Goal: Task Accomplishment & Management: Use online tool/utility

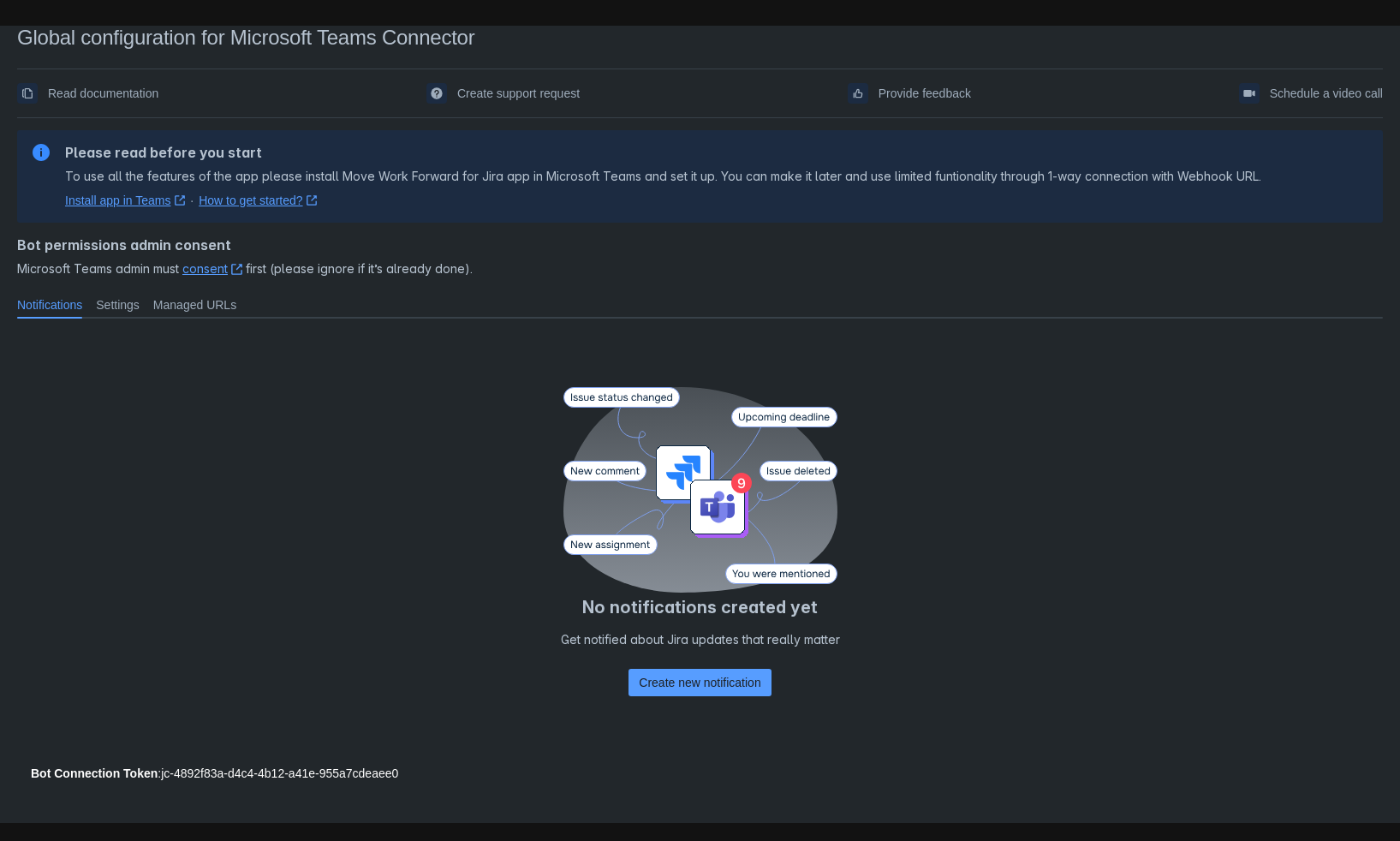
click at [108, 201] on link "Install app in Teams ﻿ , (opens new window)" at bounding box center [125, 200] width 120 height 18
drag, startPoint x: 127, startPoint y: 304, endPoint x: 118, endPoint y: 301, distance: 9.5
click at [127, 304] on span "Settings" at bounding box center [117, 306] width 44 height 18
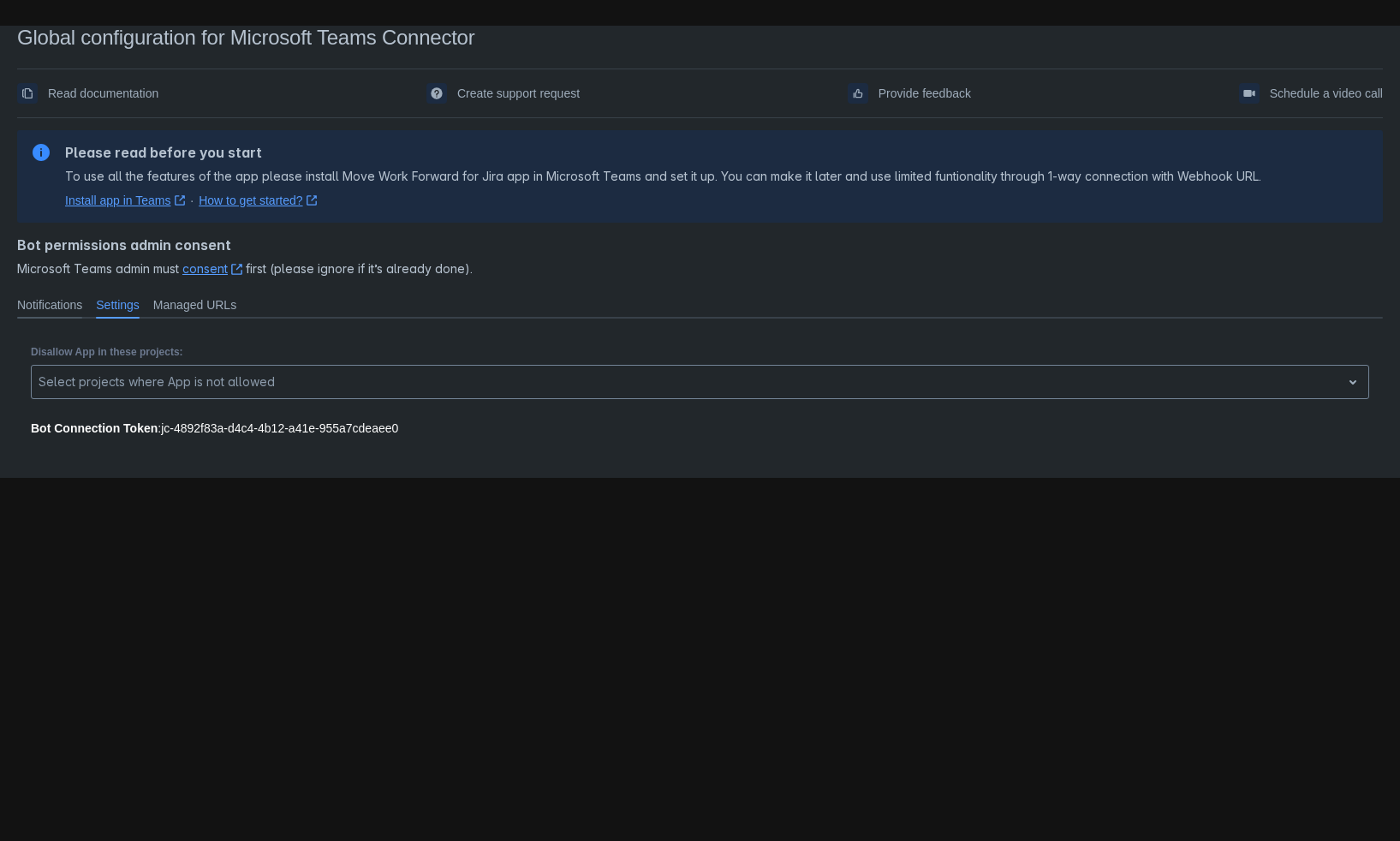
click at [29, 310] on span "Notifications" at bounding box center [50, 306] width 65 height 18
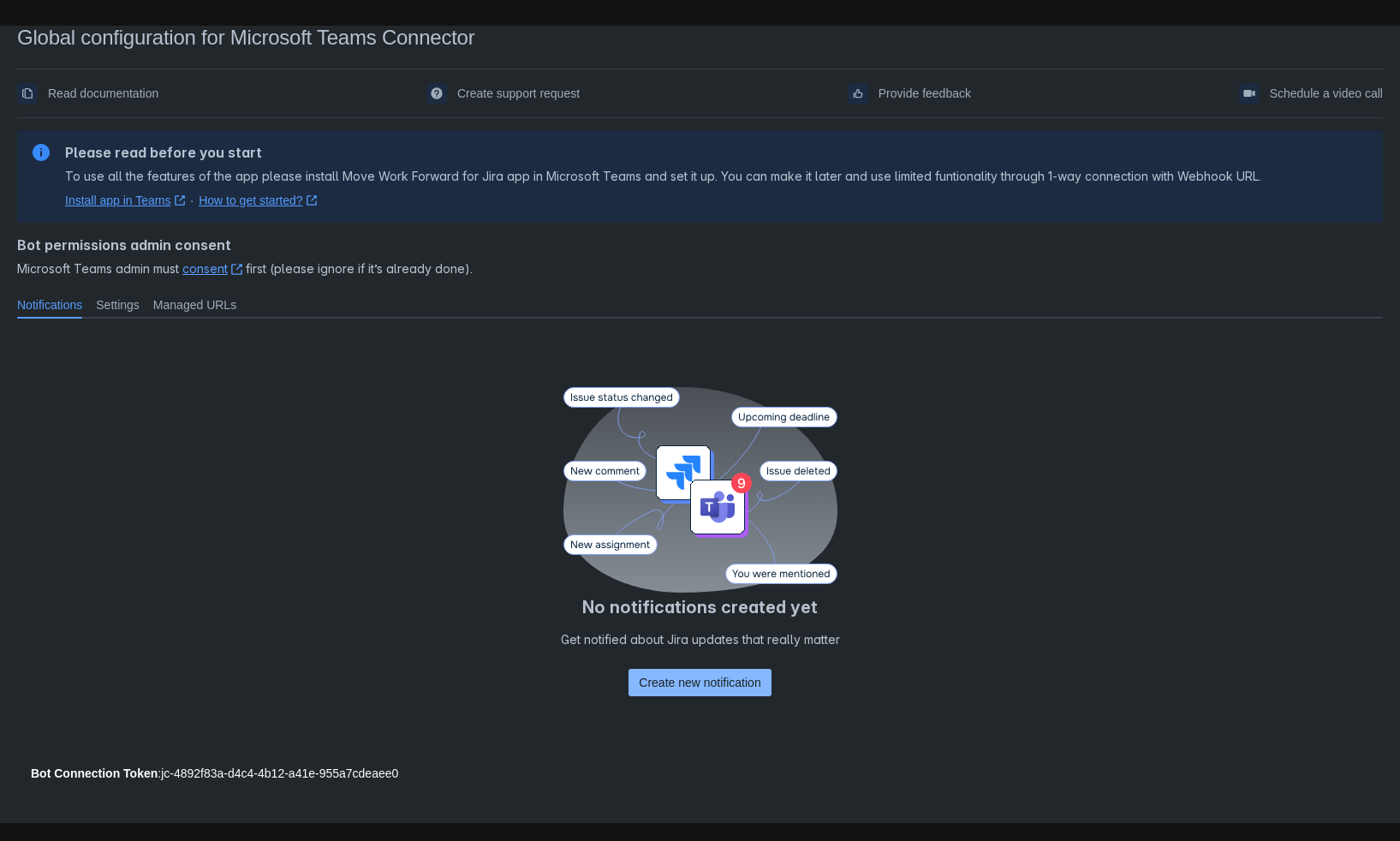
click at [694, 684] on span "Create new notification" at bounding box center [699, 683] width 122 height 27
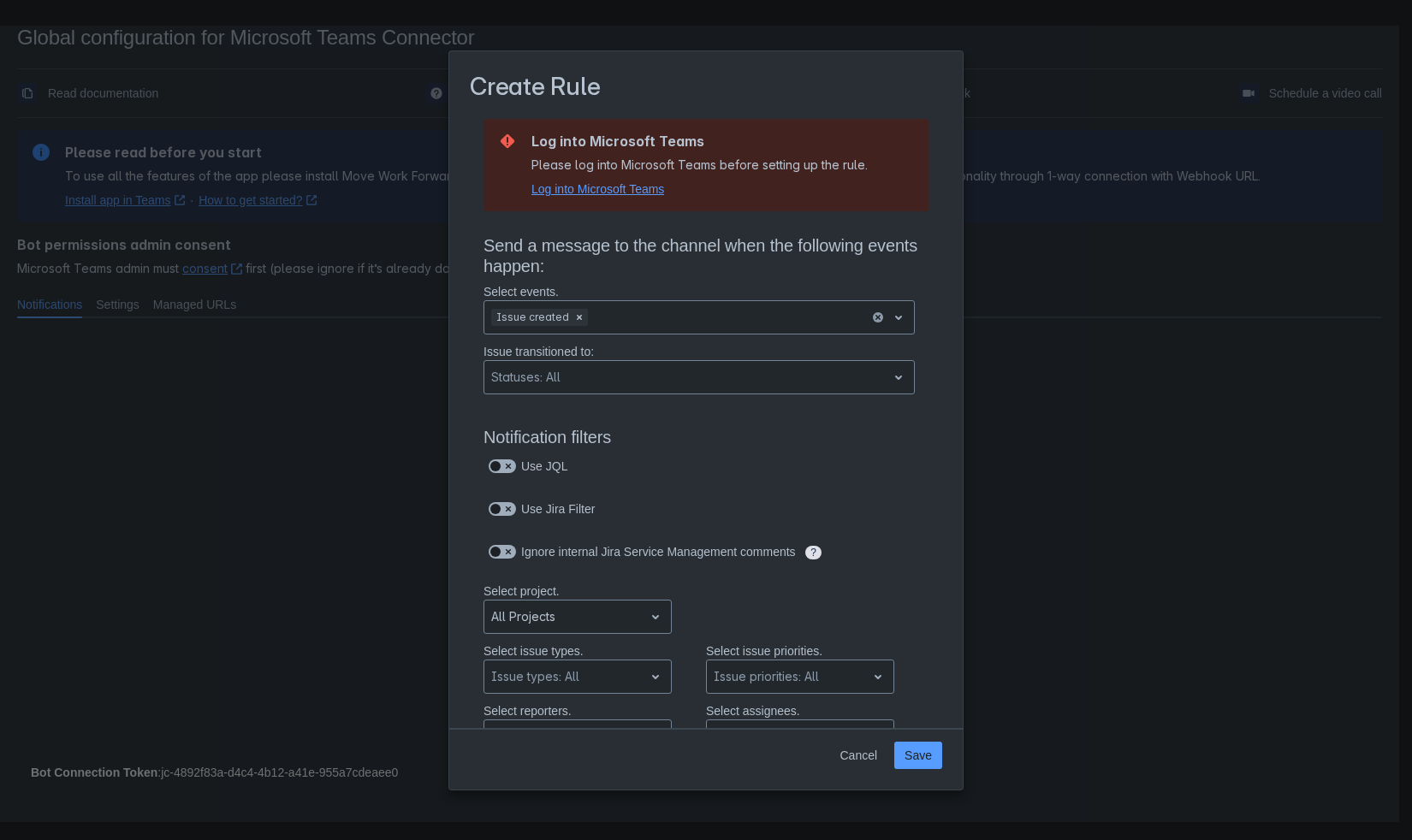
click at [649, 191] on span "Log into Microsoft Teams" at bounding box center [598, 189] width 133 height 18
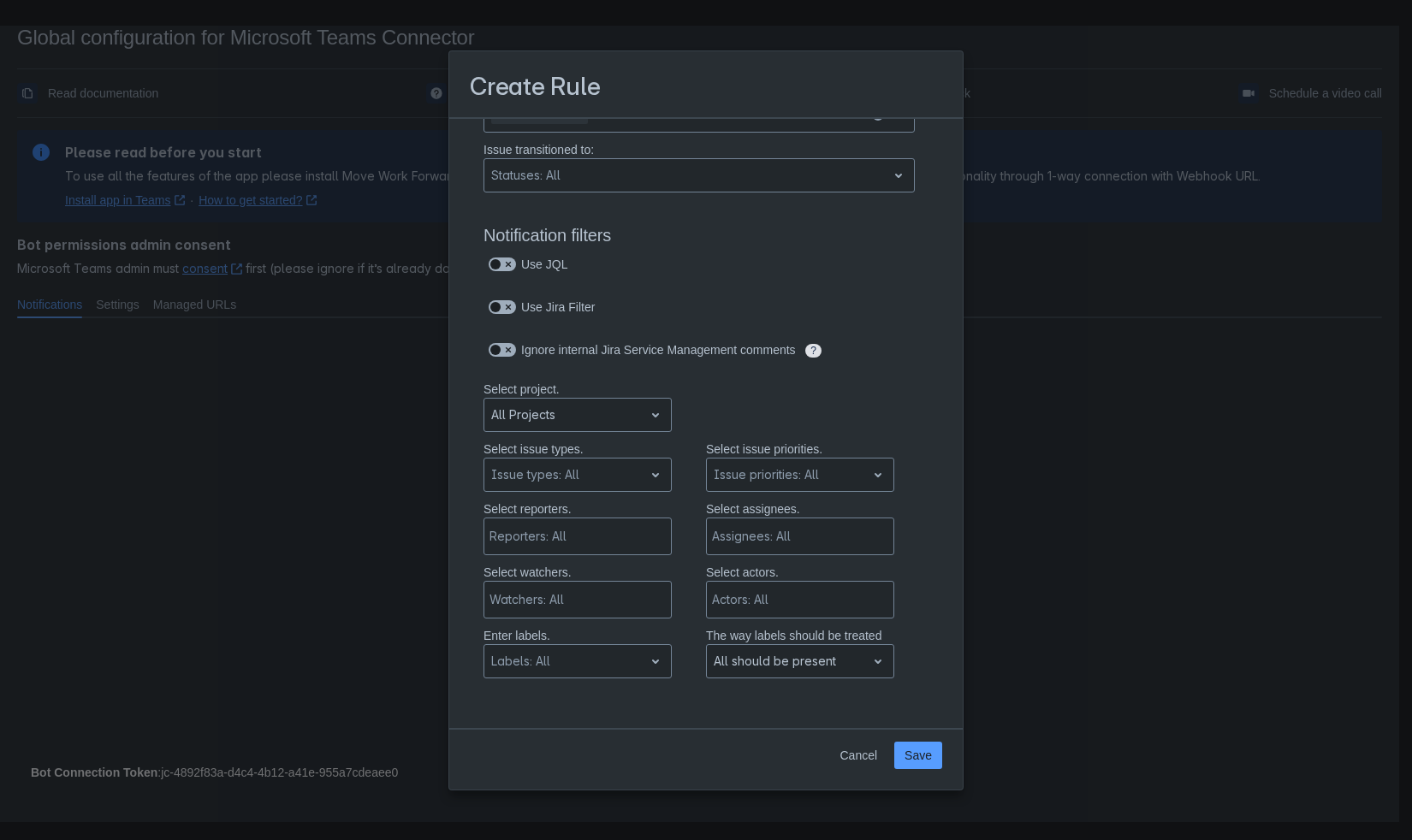
scroll to position [173, 0]
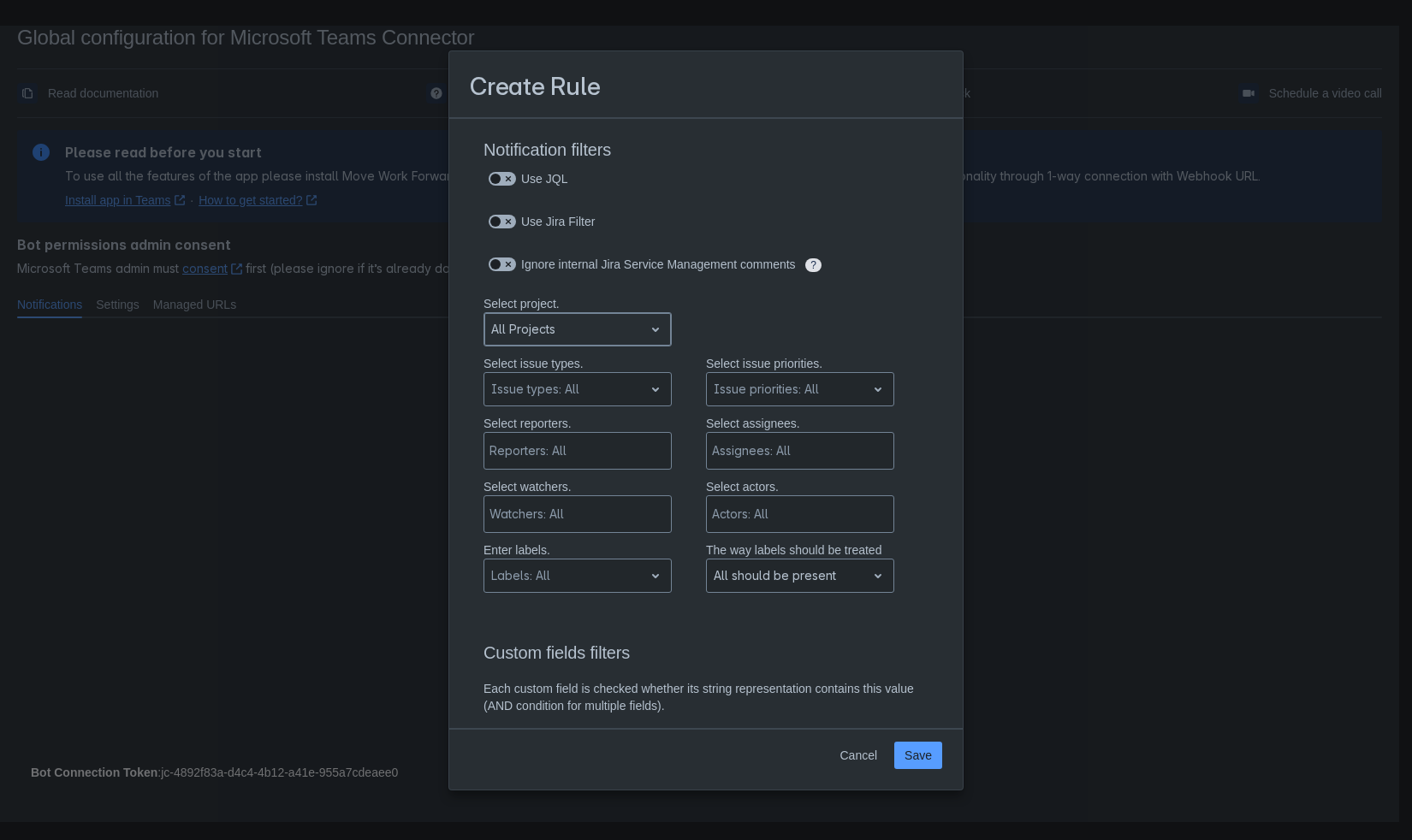
click at [647, 337] on span "open" at bounding box center [655, 329] width 20 height 20
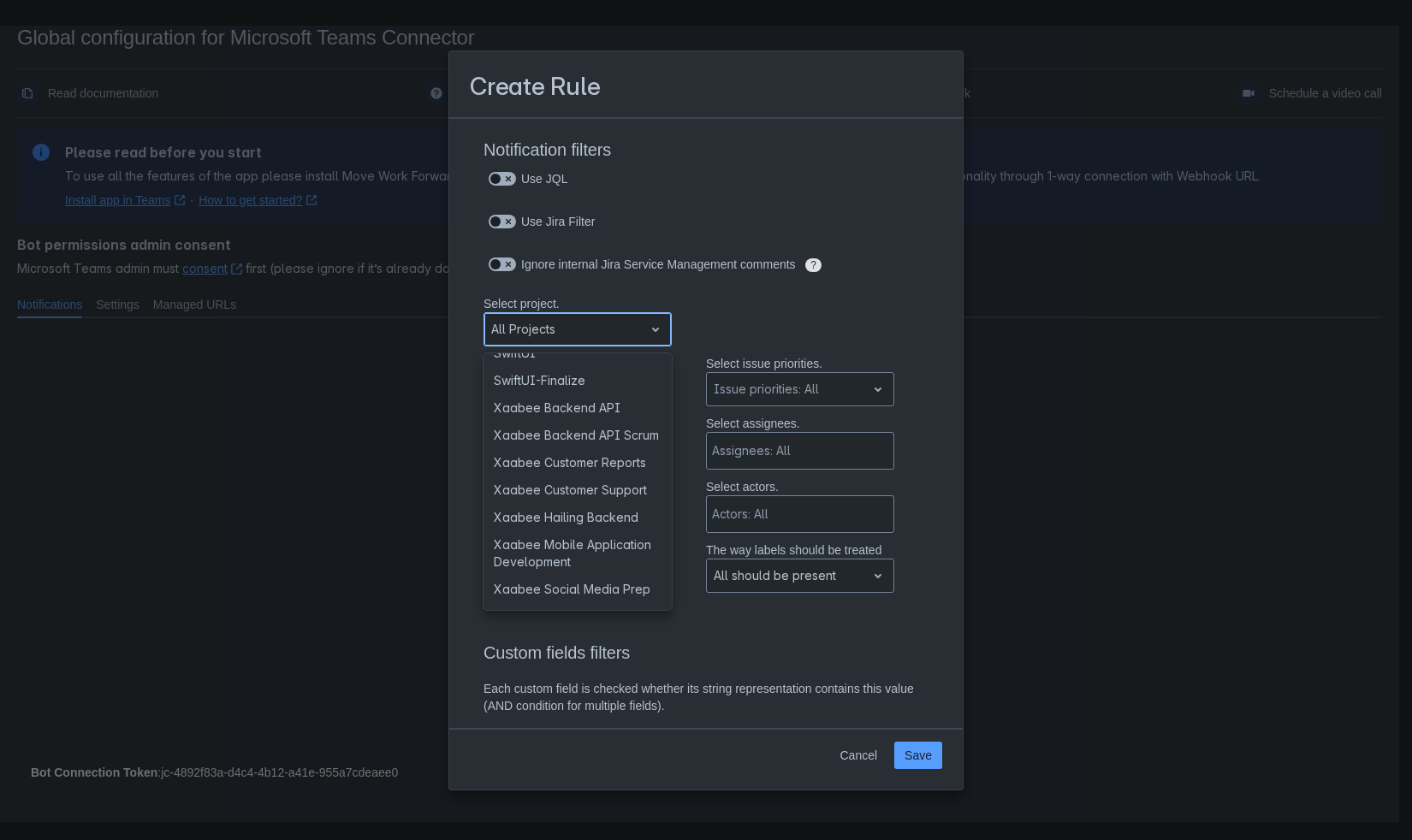
scroll to position [0, 0]
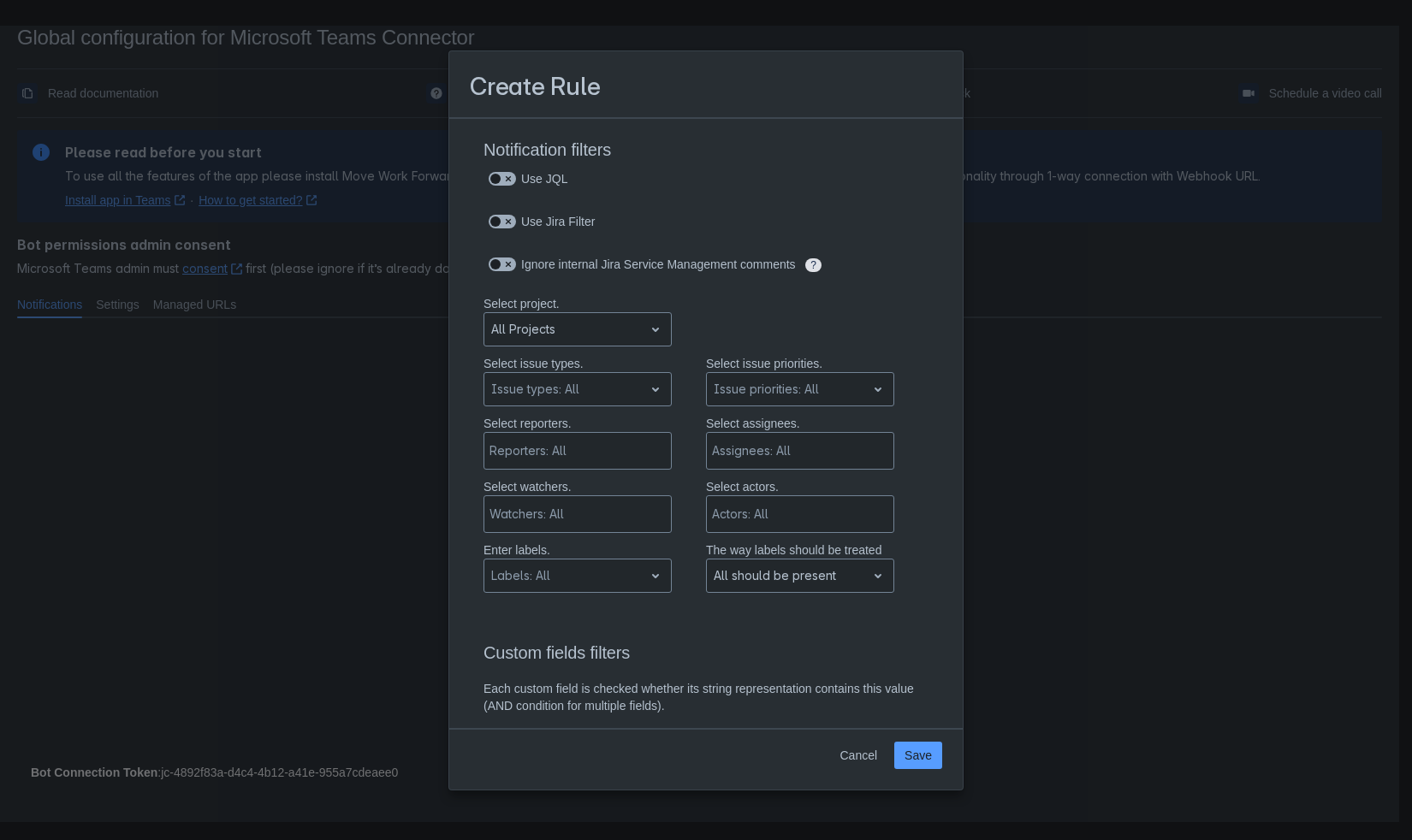
click at [716, 317] on div "Select project. All Projects" at bounding box center [689, 325] width 479 height 60
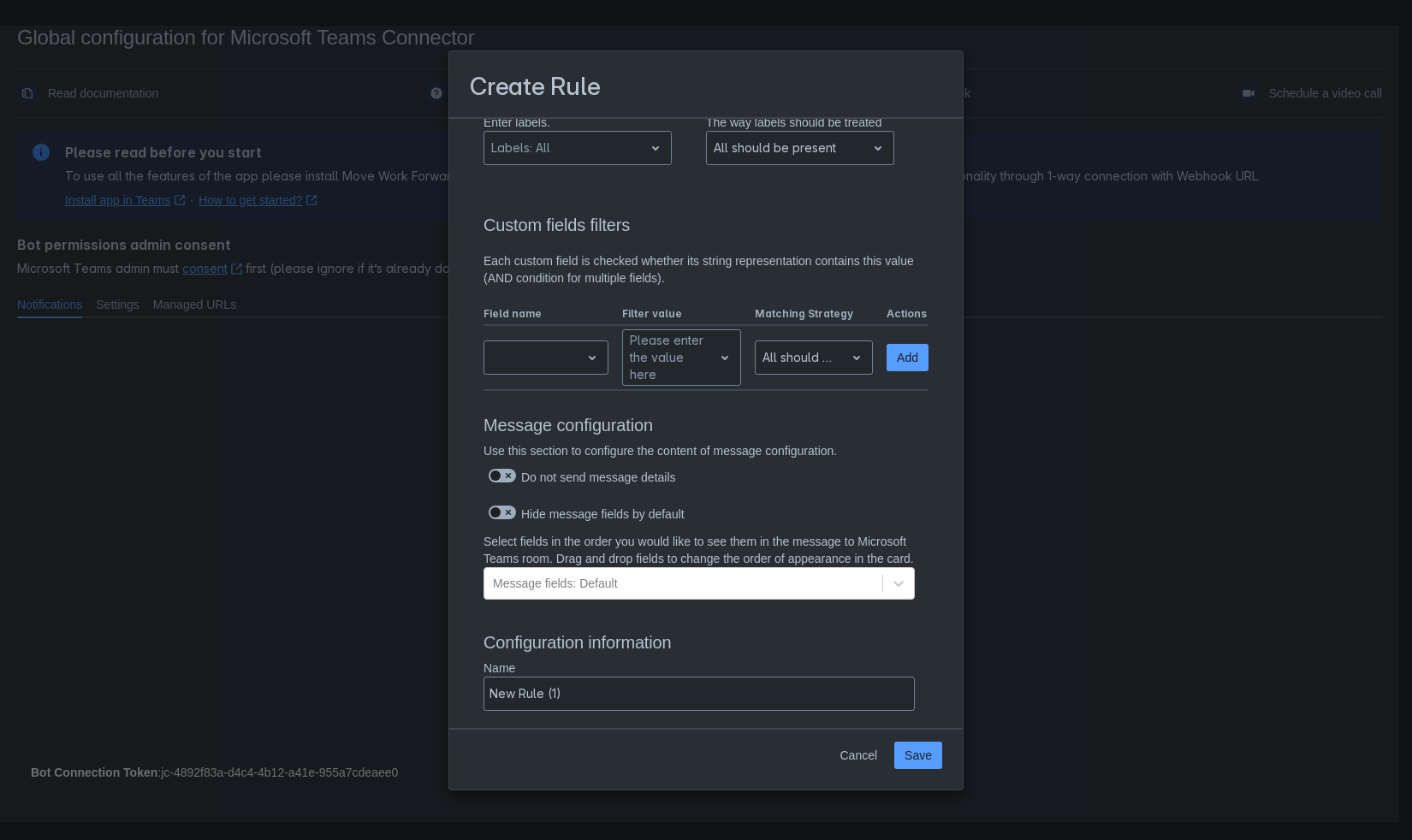
scroll to position [943, 0]
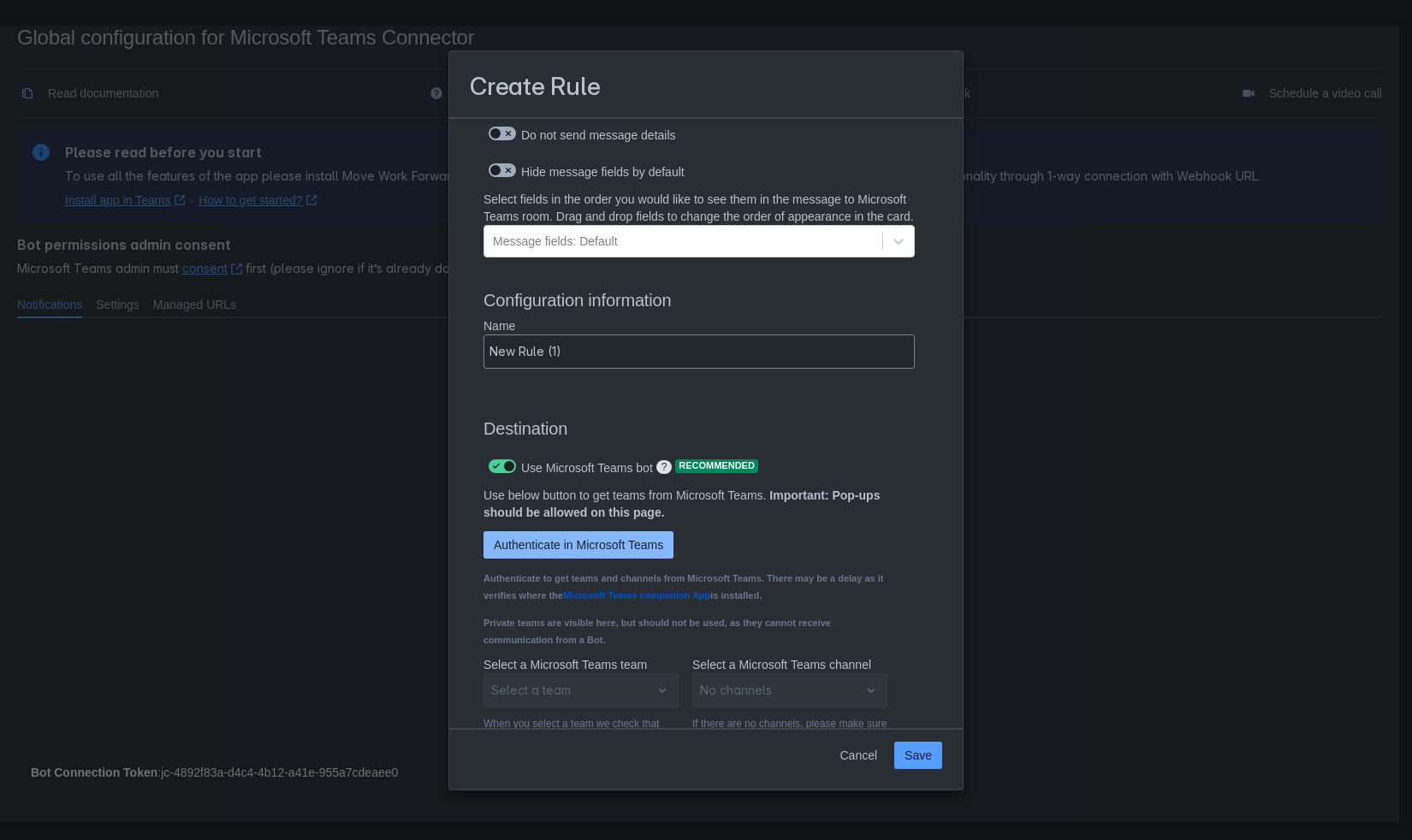
click at [598, 557] on span "Authenticate in Microsoft Teams" at bounding box center [579, 545] width 170 height 27
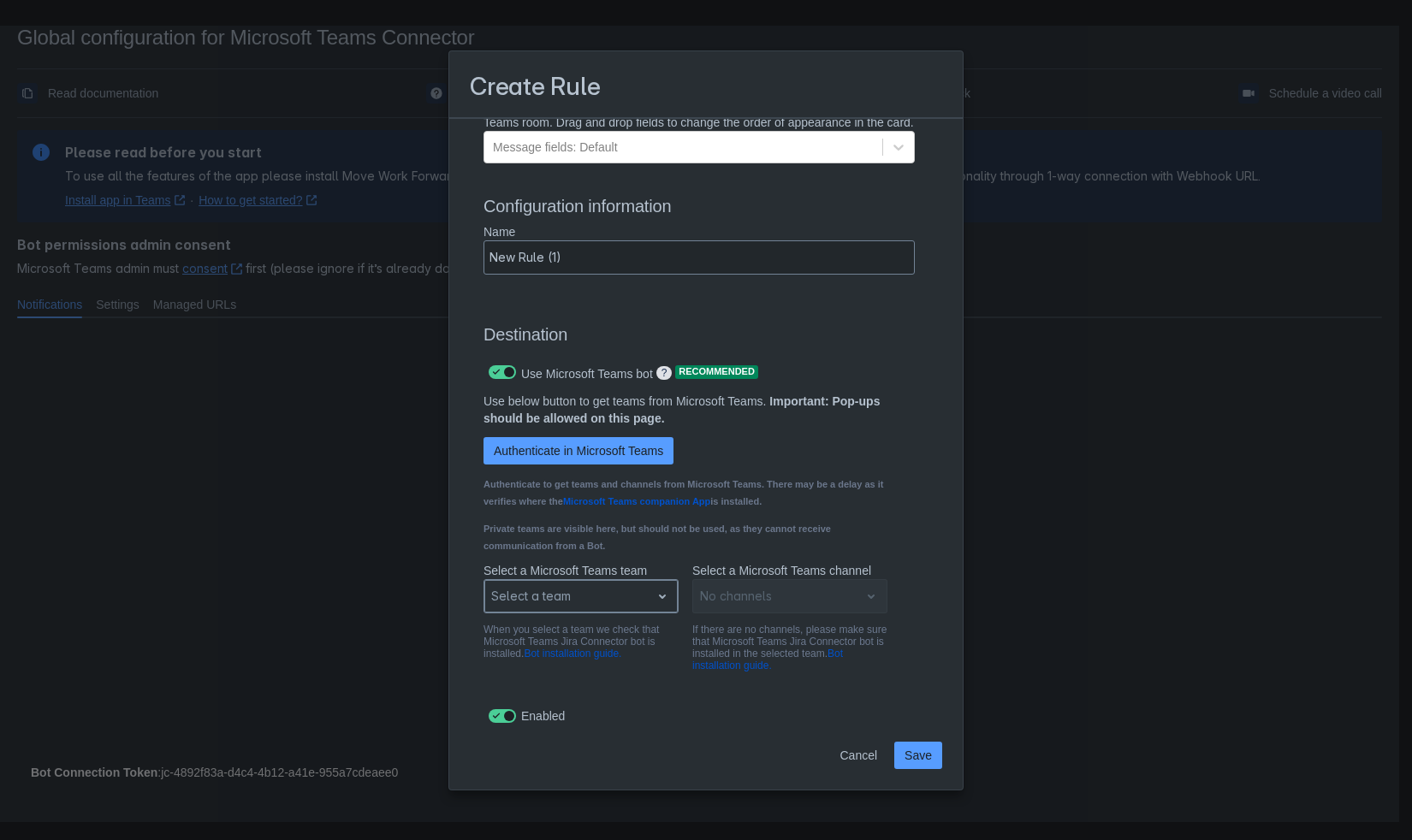
click at [658, 600] on span "open" at bounding box center [662, 596] width 20 height 20
click at [612, 532] on div "Founders" at bounding box center [582, 525] width 195 height 27
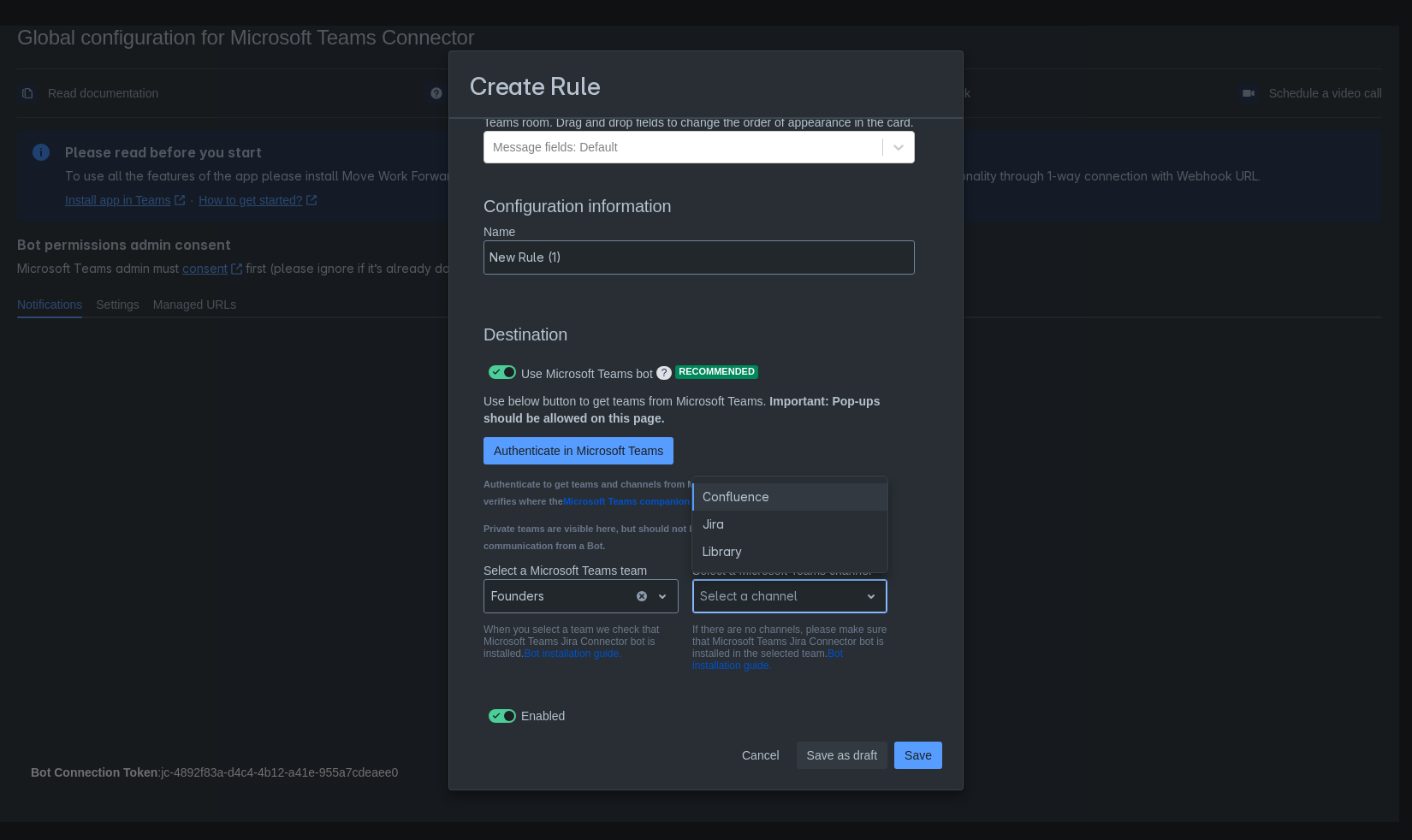
click at [866, 603] on span "open" at bounding box center [870, 596] width 20 height 20
click at [812, 528] on div "Jira" at bounding box center [790, 525] width 195 height 27
click at [923, 754] on span "Save" at bounding box center [918, 756] width 27 height 27
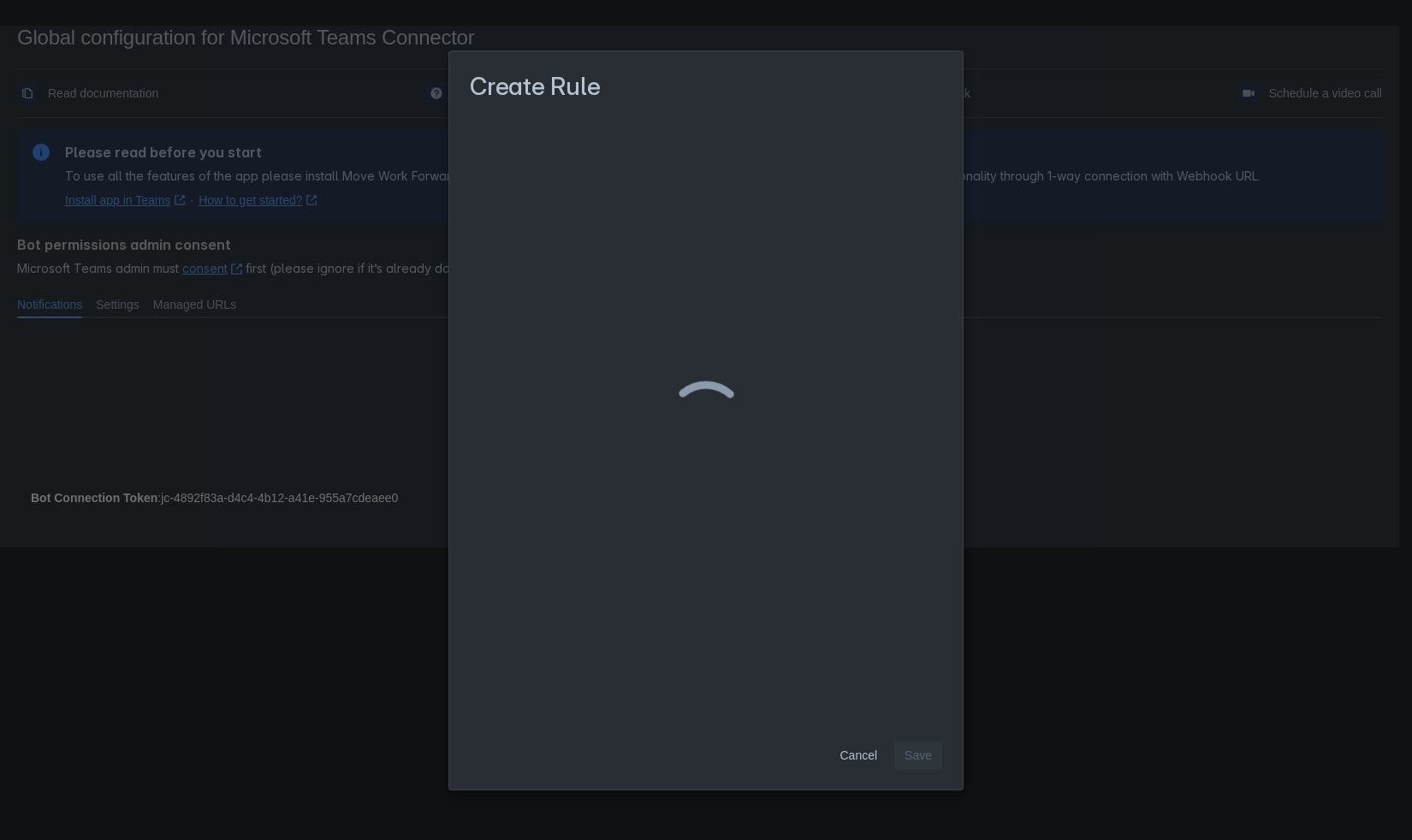
scroll to position [0, 0]
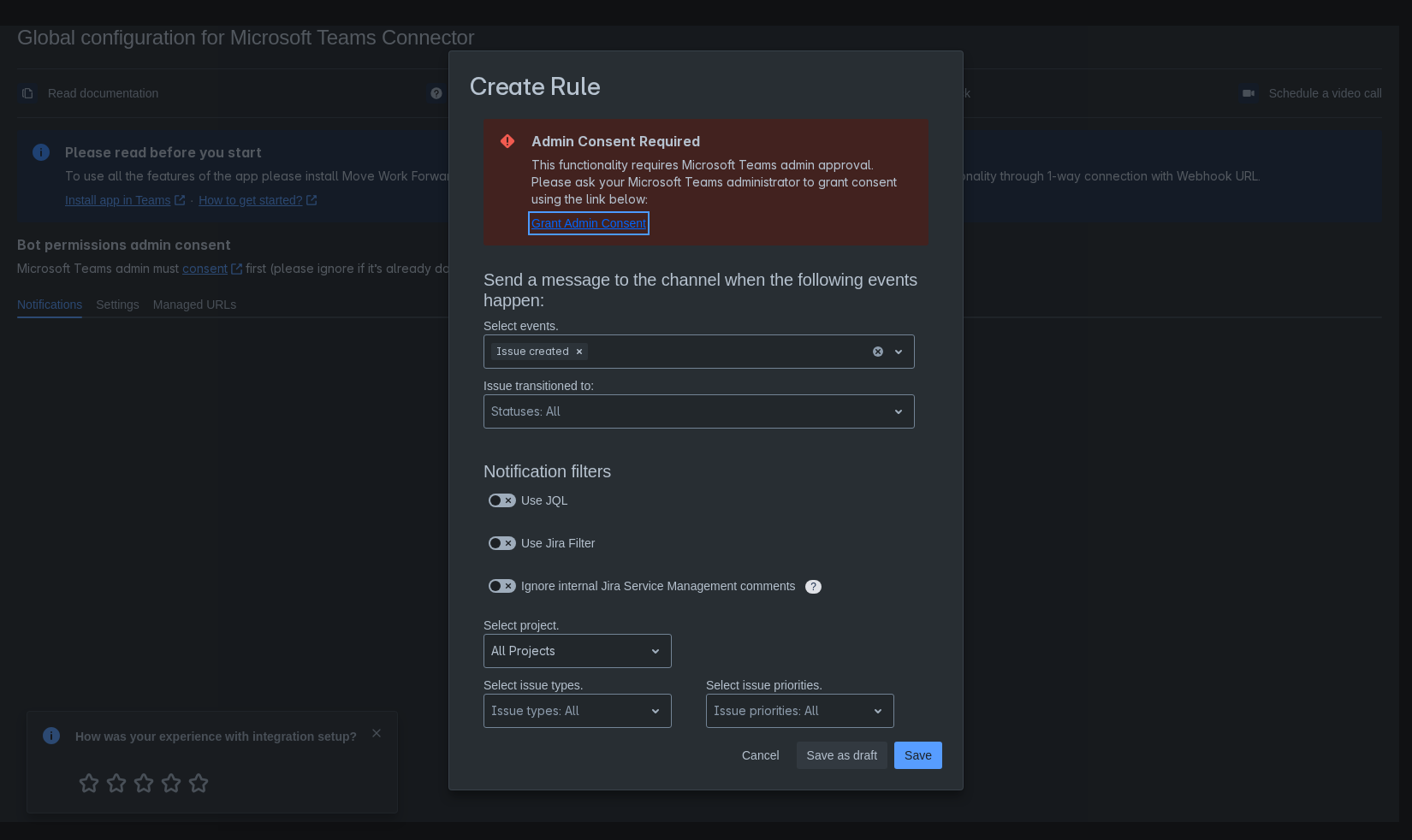
click at [637, 227] on span "Grant Admin Consent" at bounding box center [589, 223] width 115 height 14
click at [626, 227] on span "Grant Admin Consent" at bounding box center [589, 223] width 115 height 14
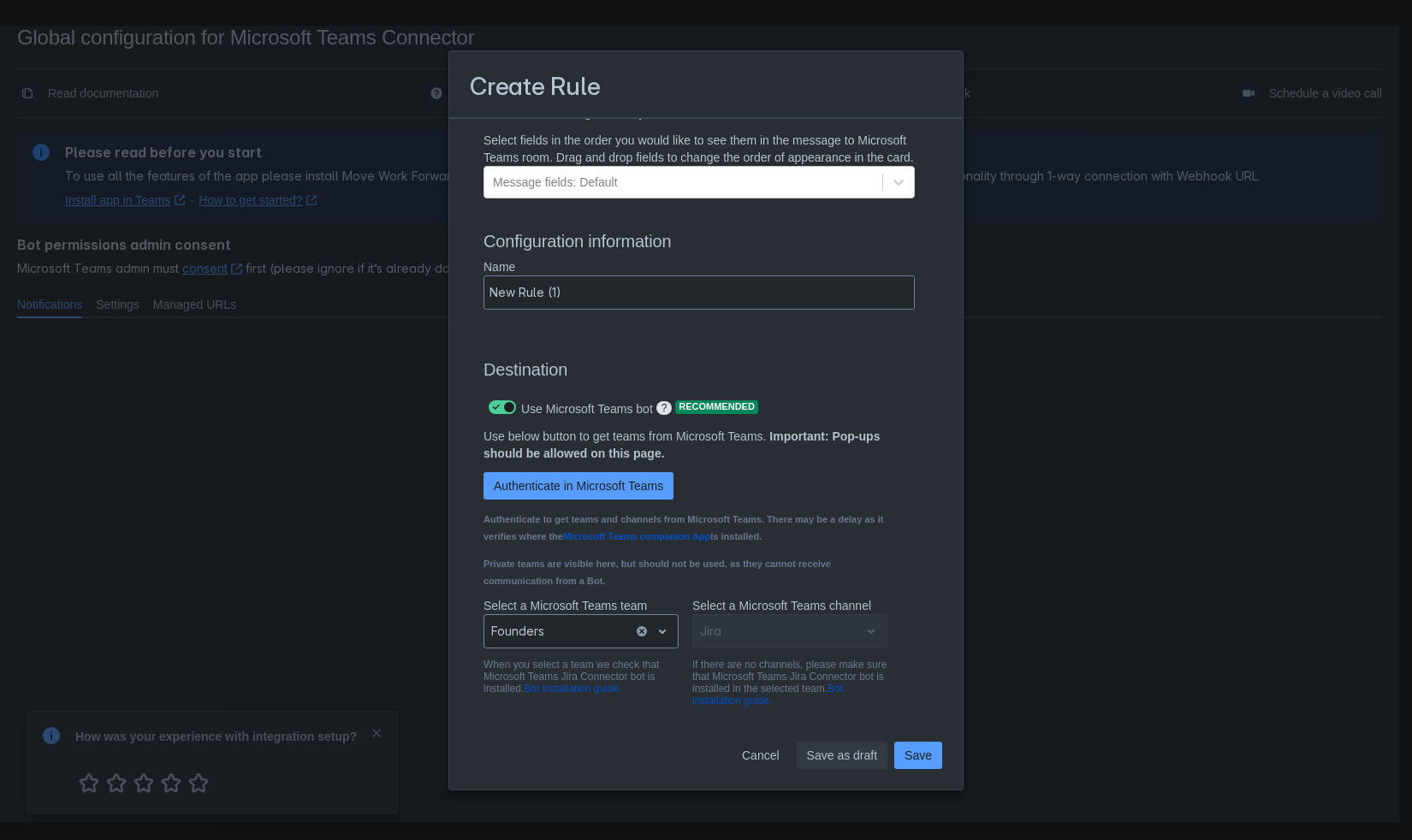
scroll to position [1203, 0]
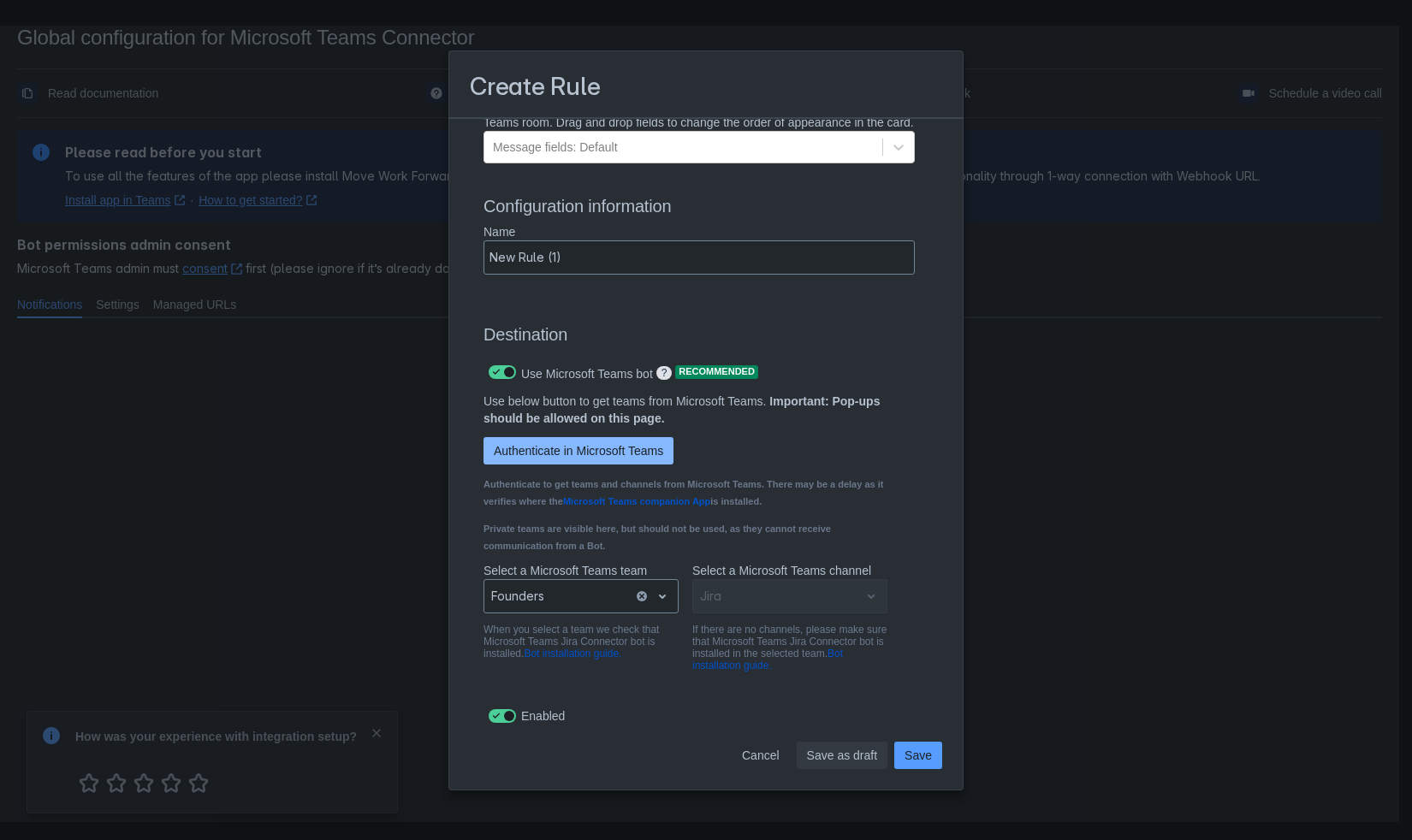
click at [656, 458] on span "Authenticate in Microsoft Teams" at bounding box center [579, 451] width 170 height 27
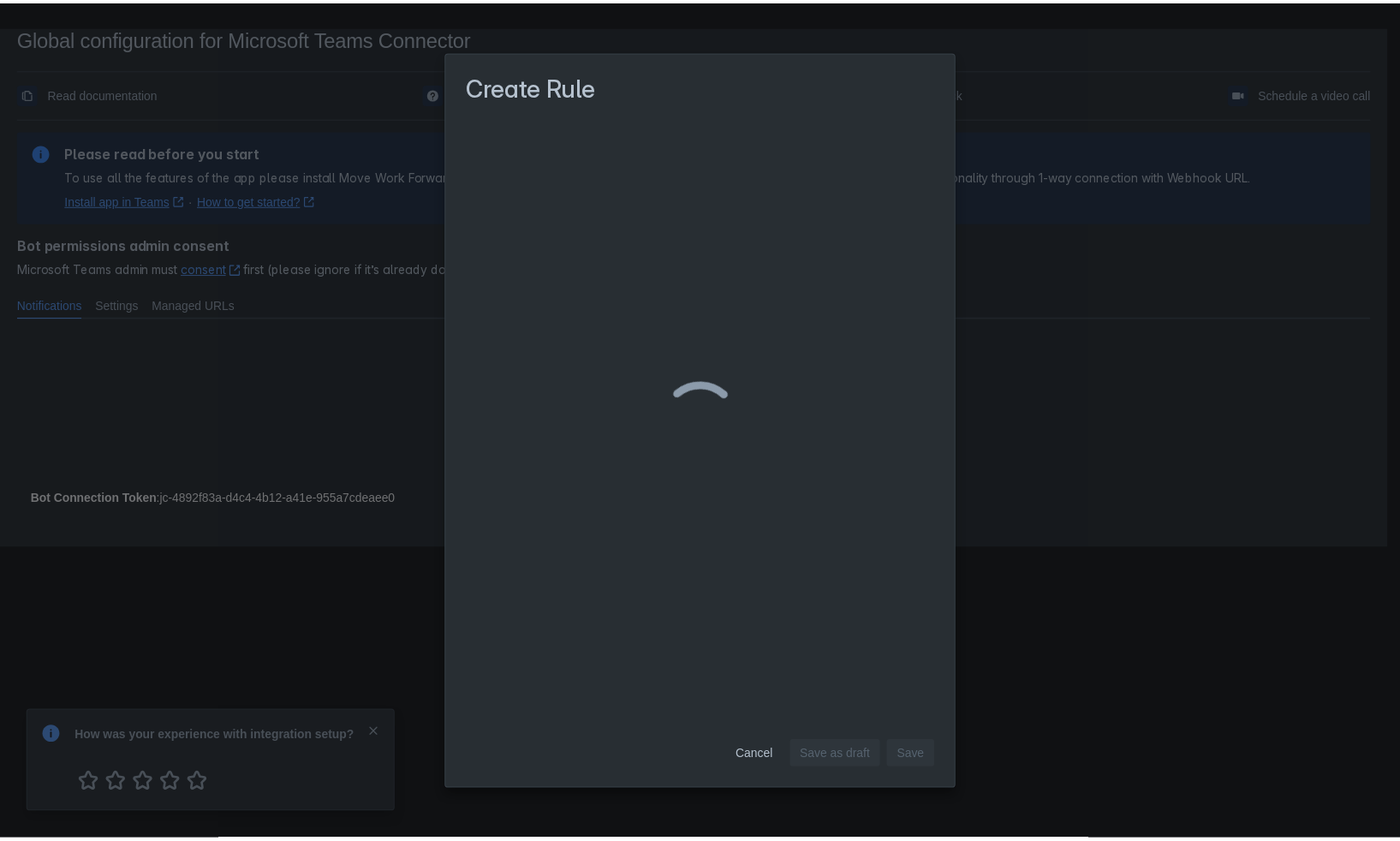
scroll to position [0, 0]
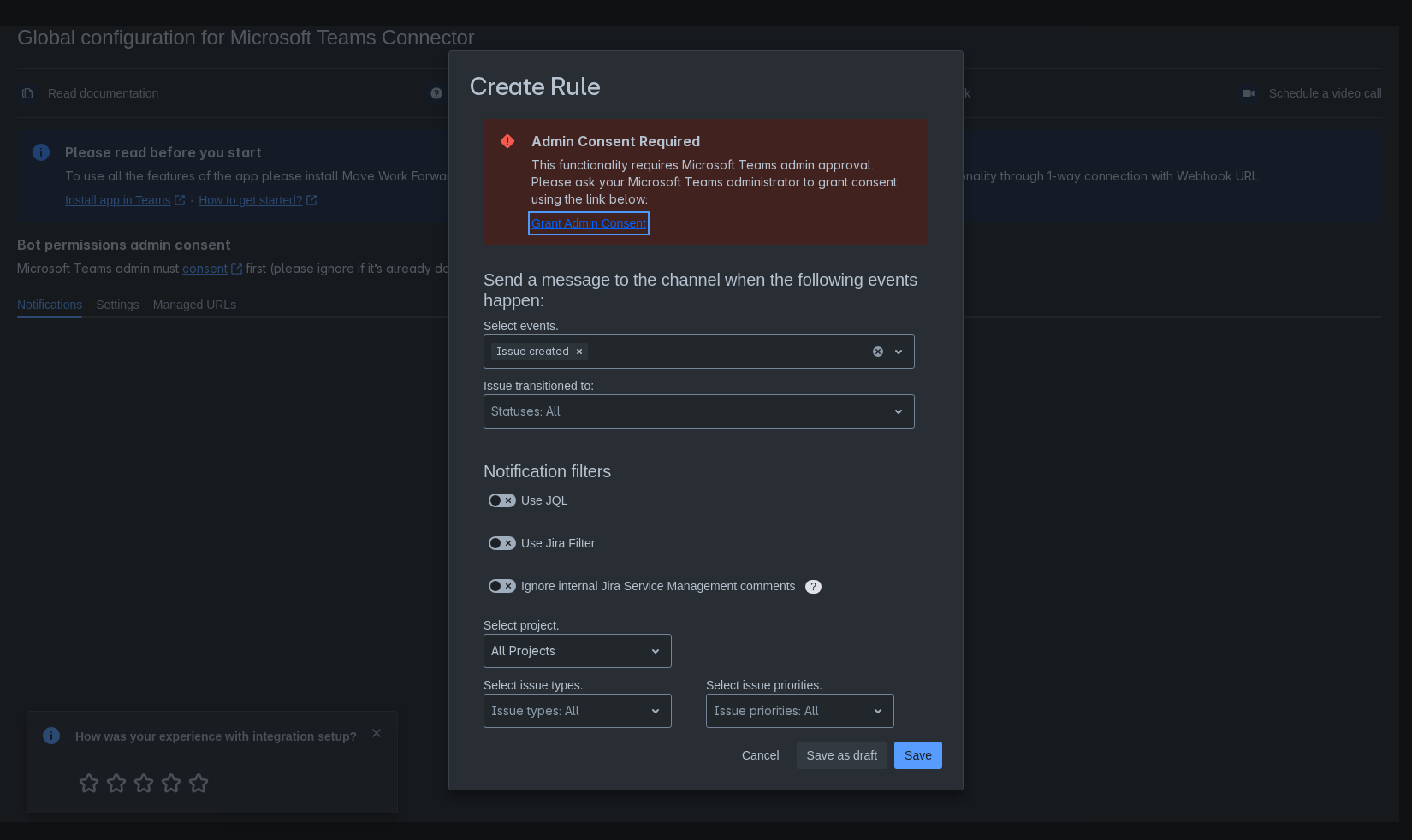
click at [645, 226] on span "Grant Admin Consent" at bounding box center [589, 223] width 115 height 14
click at [921, 759] on span "Save" at bounding box center [918, 756] width 27 height 27
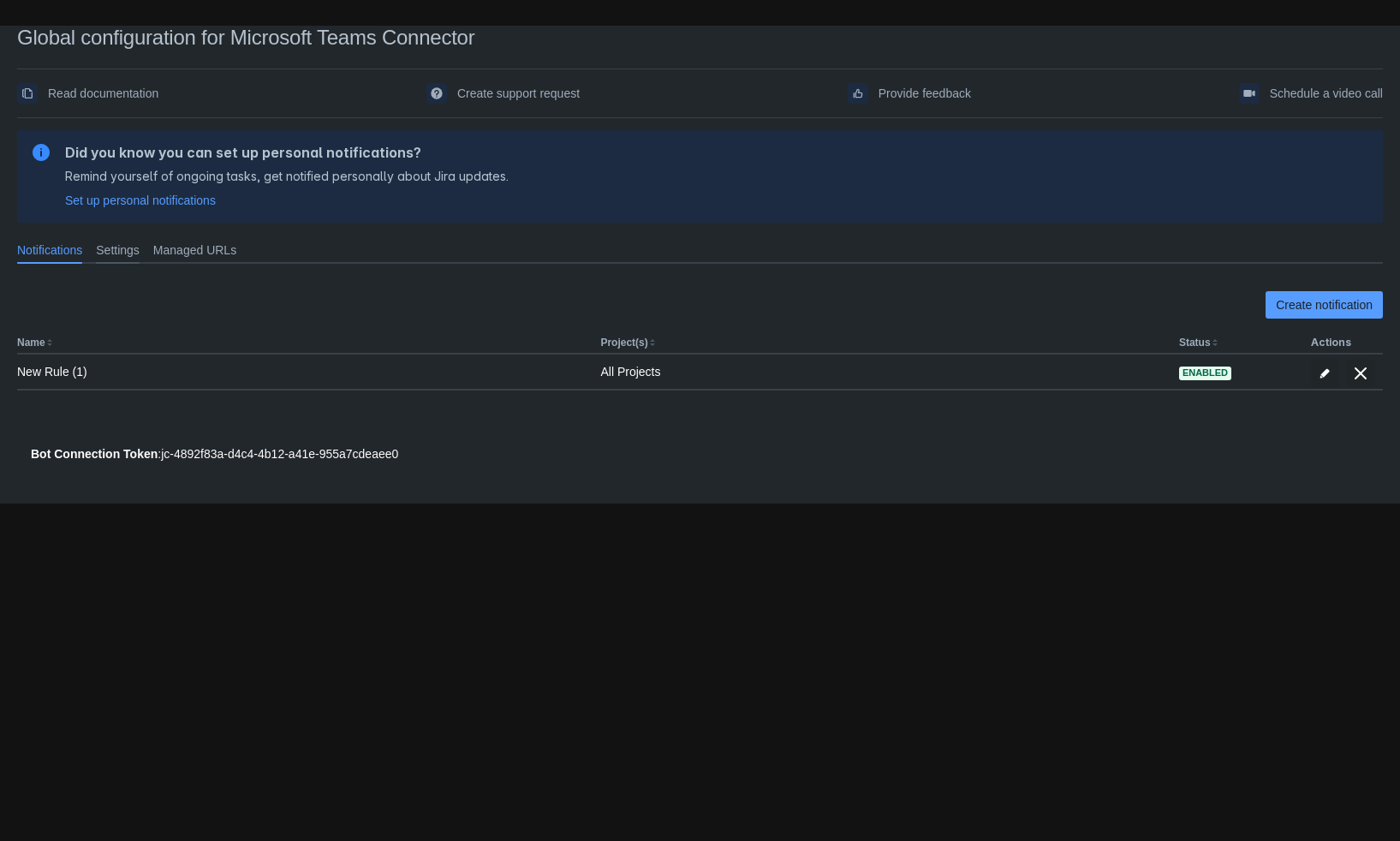
click at [131, 246] on span "Settings" at bounding box center [117, 250] width 44 height 18
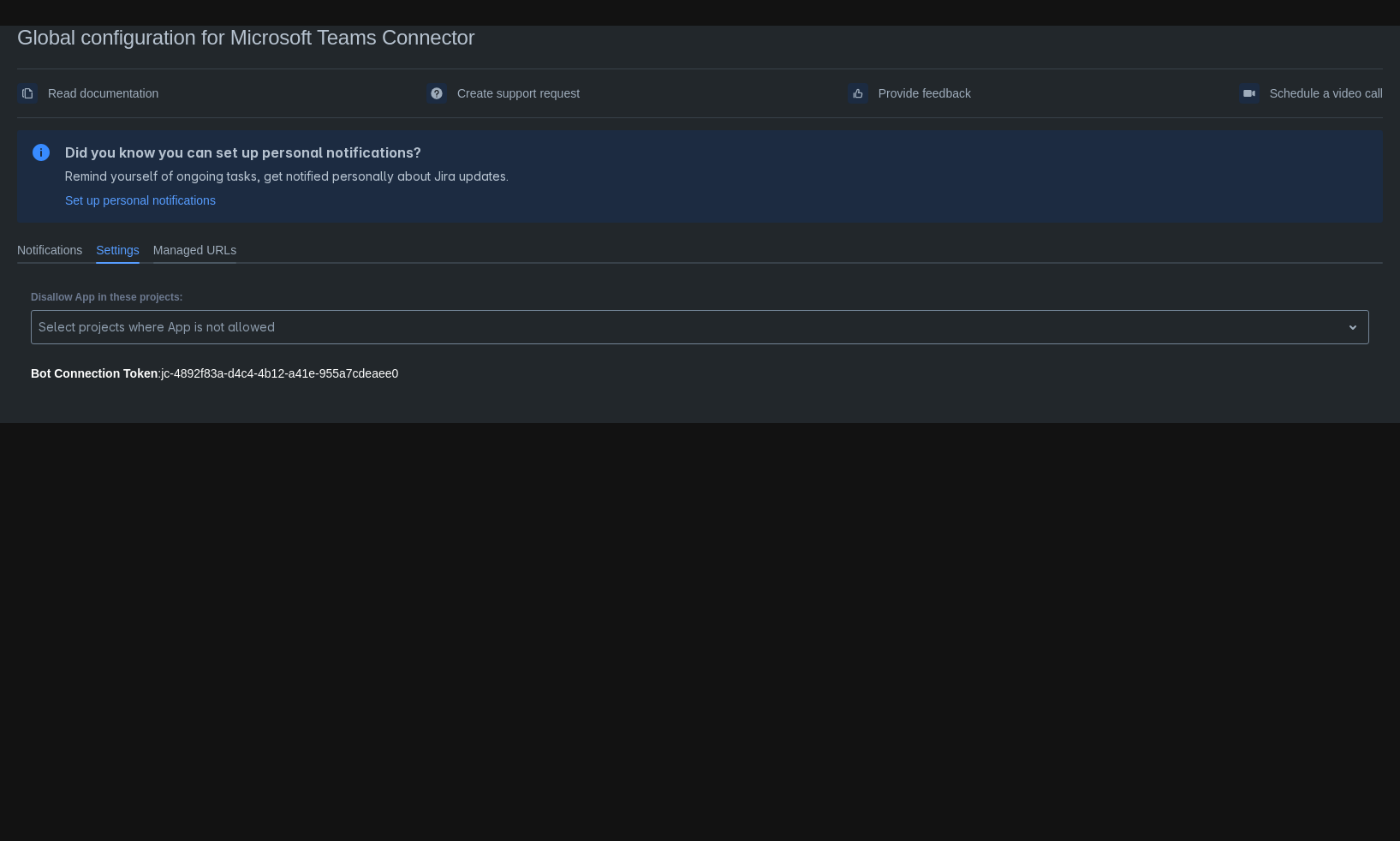
click at [208, 249] on span "Managed URLs" at bounding box center [194, 250] width 83 height 18
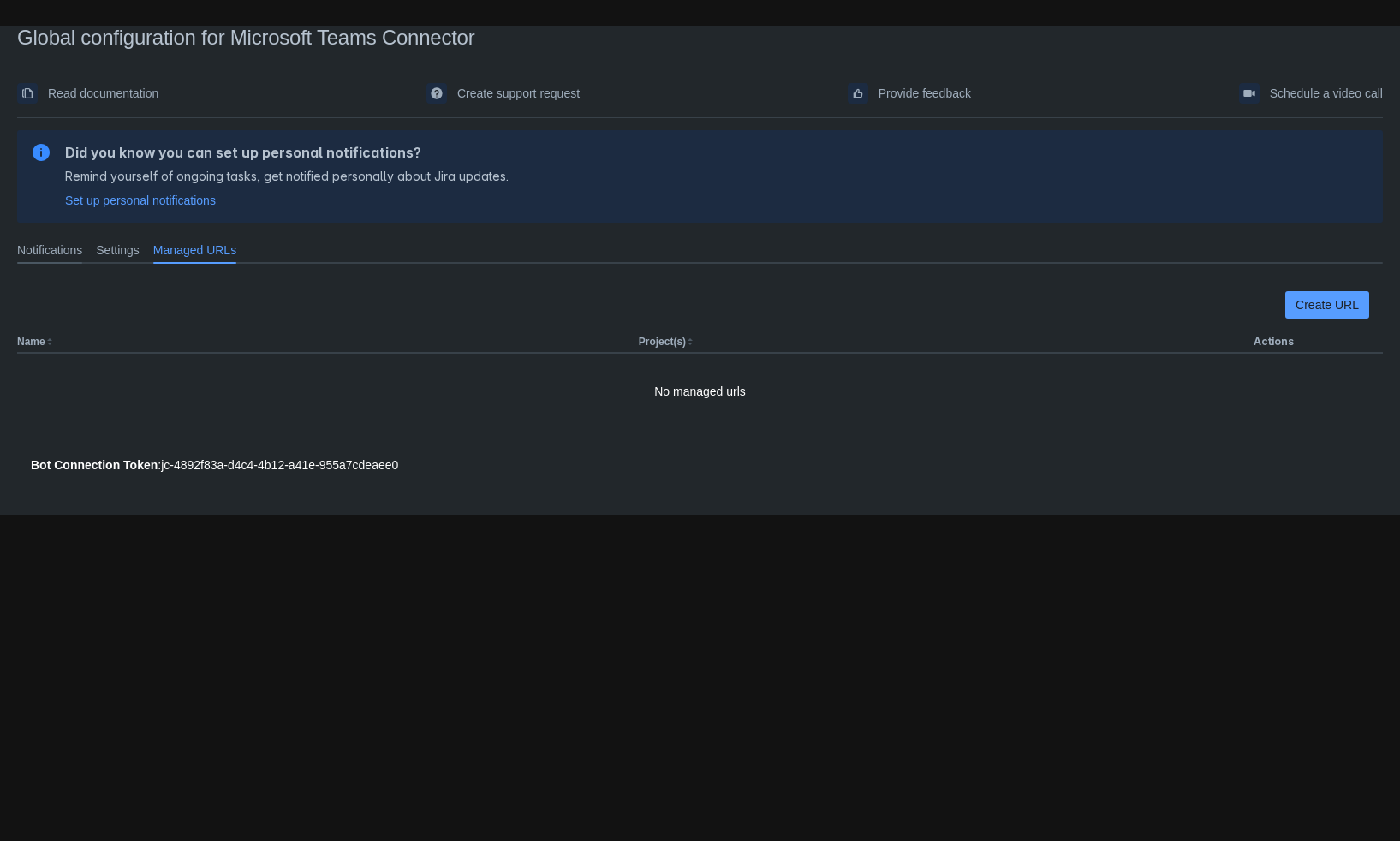
click at [53, 251] on span "Notifications" at bounding box center [50, 250] width 65 height 18
